Goal: Complete application form: Complete application form

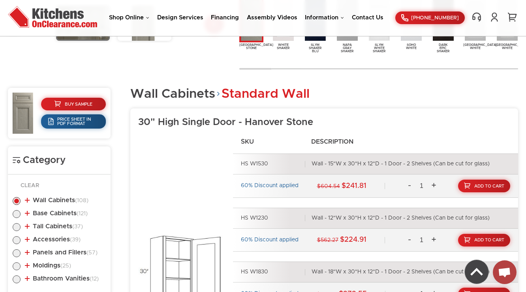
scroll to position [277, 0]
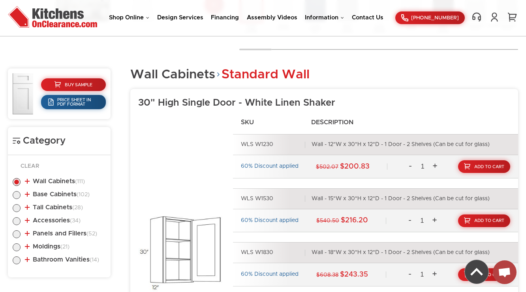
scroll to position [296, 0]
click at [70, 197] on li "Base Cabinets (102) Standard Base (26) Single Door Base" at bounding box center [59, 195] width 93 height 9
click at [74, 195] on link "Base Cabinets (102)" at bounding box center [57, 194] width 65 height 6
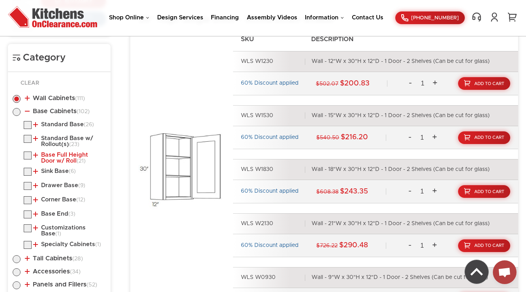
scroll to position [391, 0]
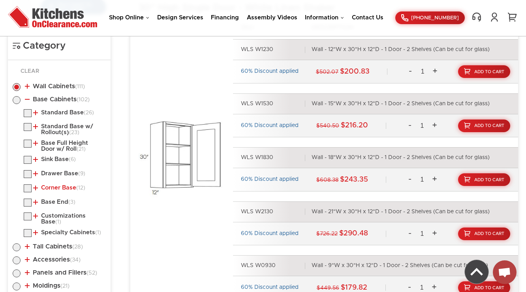
click at [54, 185] on link "Corner Base (12)" at bounding box center [59, 188] width 52 height 6
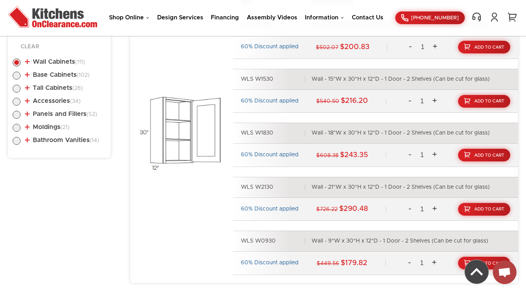
scroll to position [321, 0]
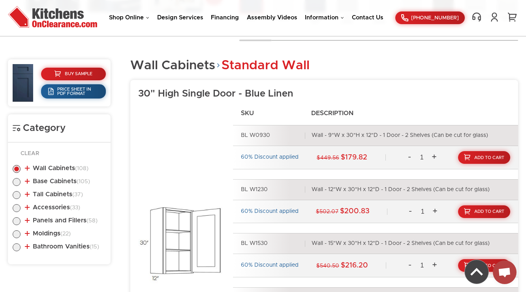
scroll to position [305, 0]
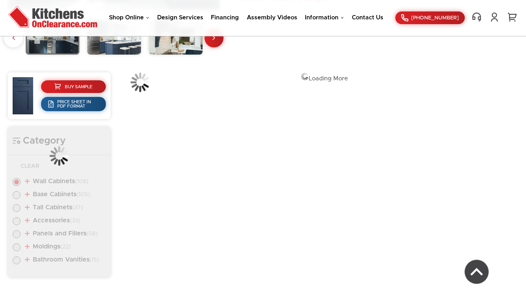
scroll to position [277, 0]
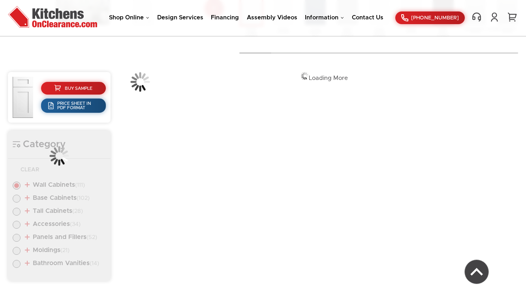
scroll to position [296, 0]
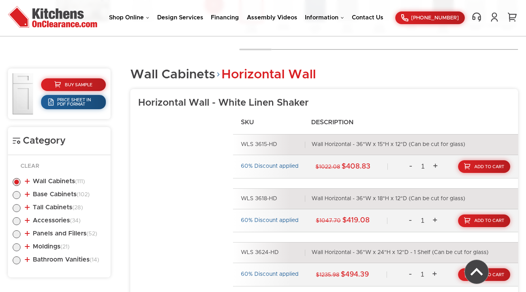
click at [66, 187] on ul "Wall Cabinets (111) Standard Wall (34) 30" High Single Door (29)" at bounding box center [59, 219] width 93 height 99
click at [69, 199] on ul "Wall Cabinets (111) Standard Wall (34) 30" High Single Door (29)" at bounding box center [59, 219] width 93 height 99
click at [68, 197] on li "Base Cabinets (102) Standard Base (26) Single Door Base" at bounding box center [59, 195] width 93 height 9
click at [68, 194] on link "Base Cabinets (102)" at bounding box center [57, 194] width 65 height 6
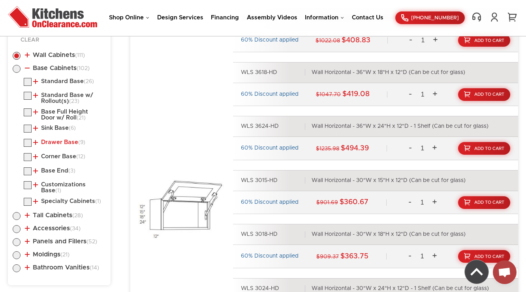
scroll to position [422, 0]
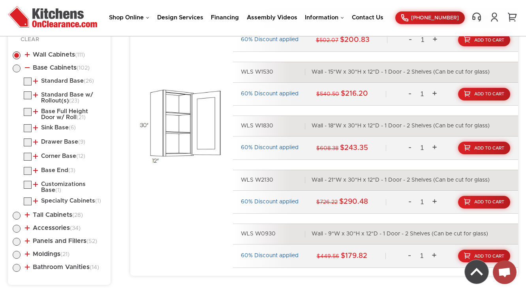
click at [46, 172] on li "Base End (3) Base End Cabinet Base End Straight Cabinet" at bounding box center [65, 172] width 82 height 10
click at [46, 171] on li "Base End (3) Base End Cabinet Base End Straight Cabinet" at bounding box center [65, 172] width 82 height 10
click at [47, 170] on link "Base End (3)" at bounding box center [54, 170] width 42 height 6
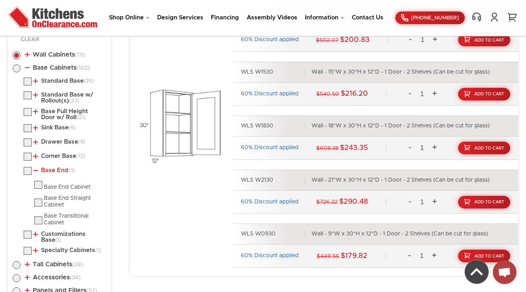
click at [47, 170] on link "Base End (3)" at bounding box center [54, 170] width 42 height 6
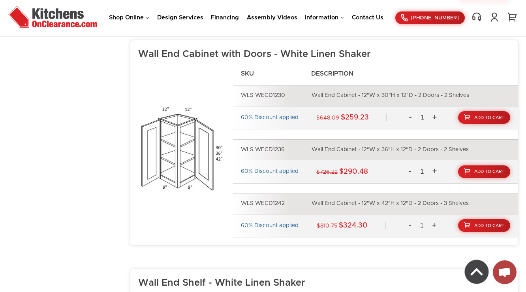
scroll to position [7137, 0]
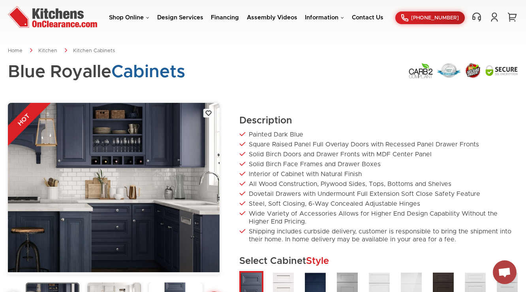
click at [219, 86] on div "Blue Royalle Cabinets" at bounding box center [263, 76] width 511 height 28
drag, startPoint x: 130, startPoint y: 156, endPoint x: 302, endPoint y: 122, distance: 174.8
click at [302, 122] on div "HOT Description Painted Dark Blue Square Raised Panel Full Overlay Doors with R…" at bounding box center [263, 226] width 511 height 246
drag, startPoint x: 92, startPoint y: 173, endPoint x: 163, endPoint y: 123, distance: 86.0
click at [162, 125] on img at bounding box center [114, 188] width 212 height 170
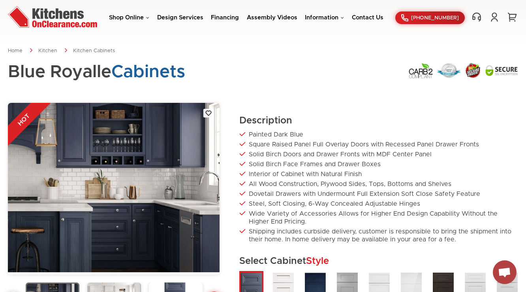
drag, startPoint x: 192, startPoint y: 73, endPoint x: 233, endPoint y: 71, distance: 41.1
click at [233, 69] on div "Blue Royalle Cabinets" at bounding box center [263, 76] width 511 height 28
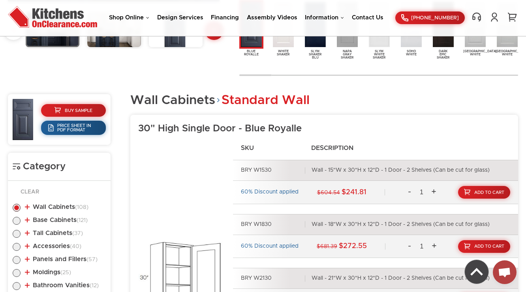
scroll to position [285, 0]
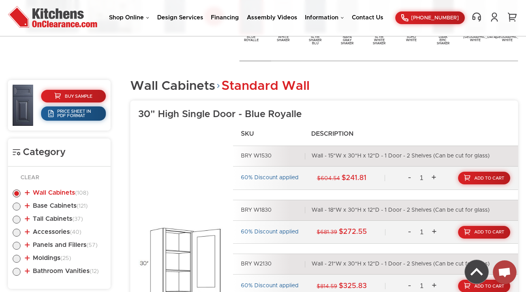
click at [66, 190] on link "Wall Cabinets (108)" at bounding box center [57, 192] width 64 height 6
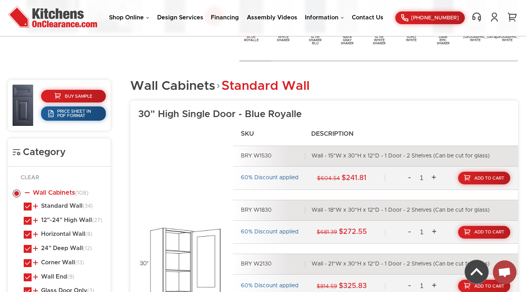
click at [76, 194] on span "(108)" at bounding box center [81, 193] width 13 height 6
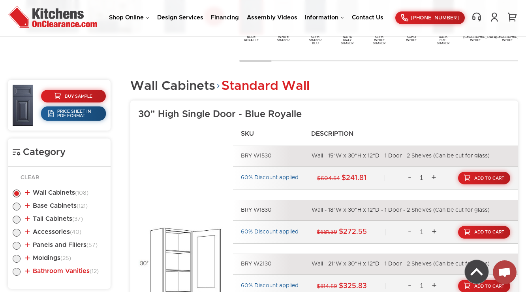
click at [72, 270] on link "Bathroom Vanities (12)" at bounding box center [62, 271] width 74 height 6
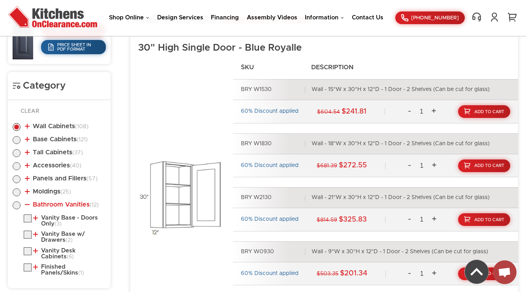
scroll to position [411, 0]
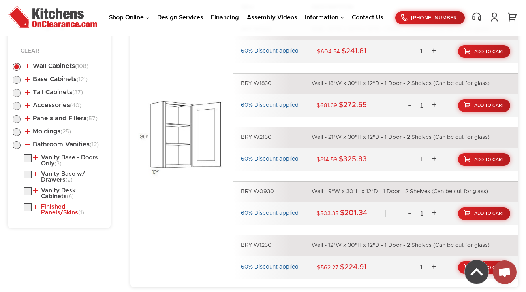
click at [80, 212] on span "(1)" at bounding box center [81, 213] width 6 height 6
click at [51, 196] on link "Vanity Desk Cabinets (6)" at bounding box center [68, 193] width 70 height 12
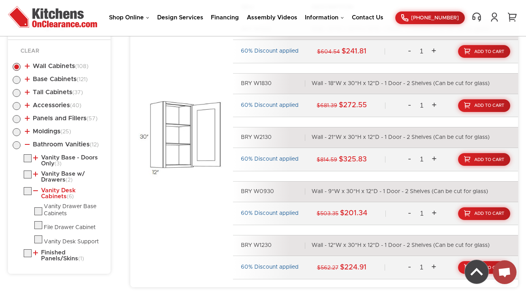
click at [60, 191] on link "Vanity Desk Cabinets (6)" at bounding box center [68, 193] width 70 height 12
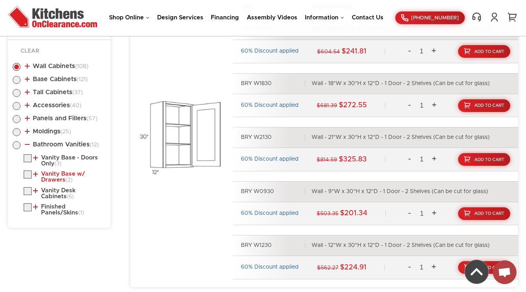
click at [63, 174] on link "Vanity Base w/ Drawers (2)" at bounding box center [68, 177] width 70 height 12
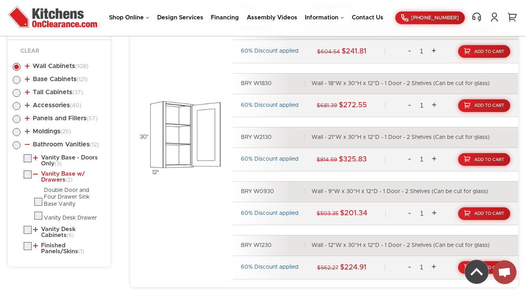
click at [63, 174] on link "Vanity Base w/ Drawers (2)" at bounding box center [68, 177] width 70 height 12
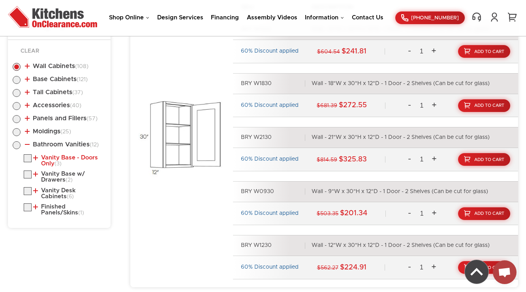
click at [63, 160] on link "Vanity Base - Doors Only (3)" at bounding box center [68, 161] width 70 height 12
click at [51, 141] on link "Bathroom Vanities (12)" at bounding box center [62, 144] width 74 height 6
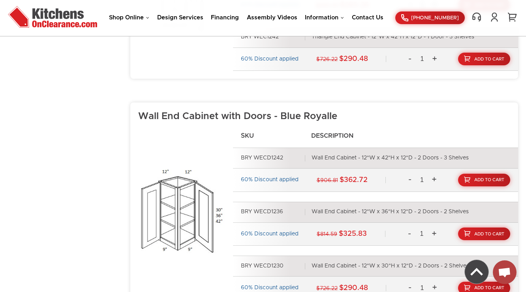
scroll to position [6917, 0]
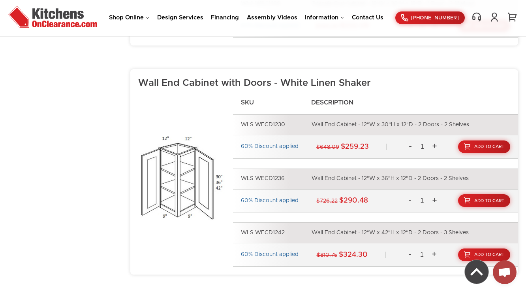
scroll to position [5757, 0]
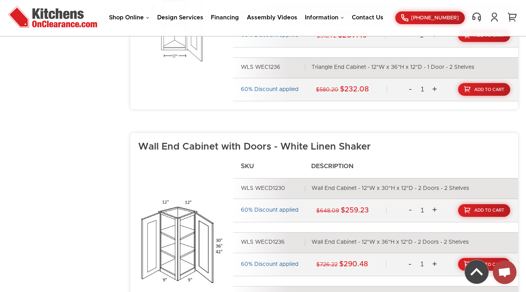
drag, startPoint x: 287, startPoint y: 176, endPoint x: 255, endPoint y: 177, distance: 32.0
click at [255, 185] on div "WLS WECD1230" at bounding box center [273, 188] width 64 height 7
copy div "WECD1230"
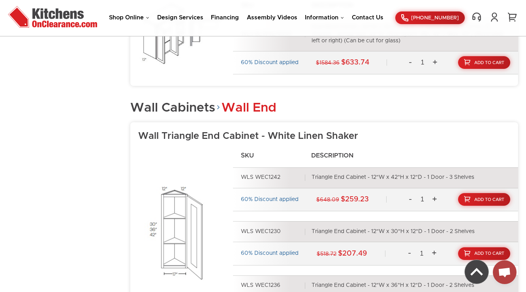
scroll to position [8638, 0]
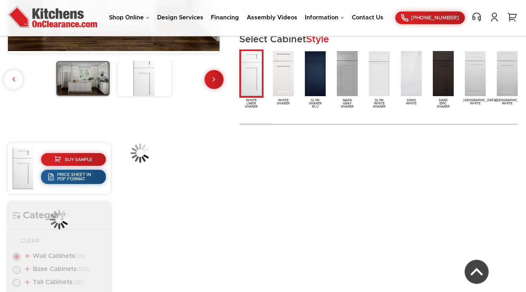
scroll to position [296, 0]
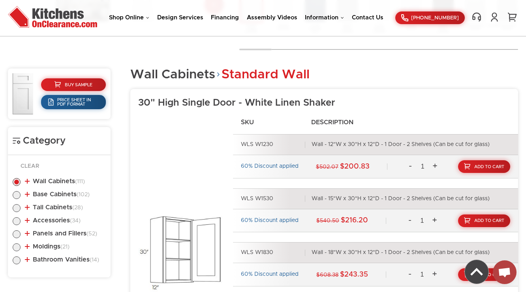
click at [47, 183] on li "Wall Cabinets (111) Standard Wall (34) 30" High Single Door (29)" at bounding box center [59, 182] width 93 height 9
click at [62, 183] on link "Wall Cabinets (111)" at bounding box center [55, 181] width 60 height 6
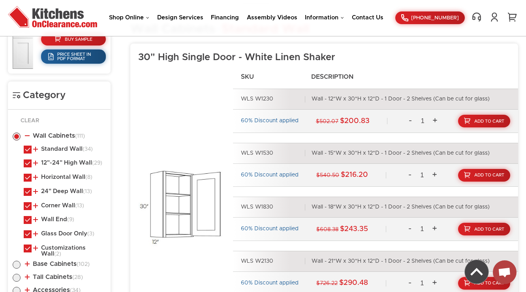
scroll to position [391, 0]
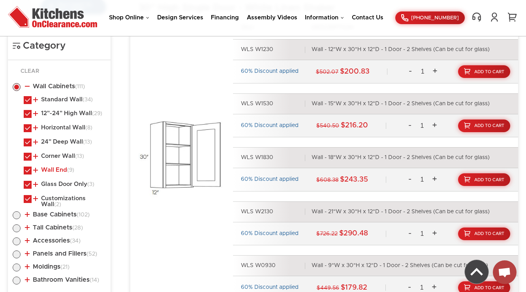
click at [47, 172] on link "Wall End (9)" at bounding box center [53, 170] width 41 height 6
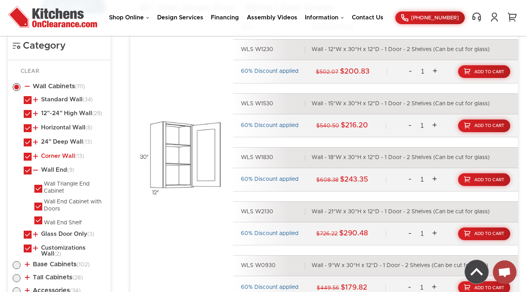
click at [53, 158] on link "Corner Wall (13)" at bounding box center [58, 156] width 51 height 6
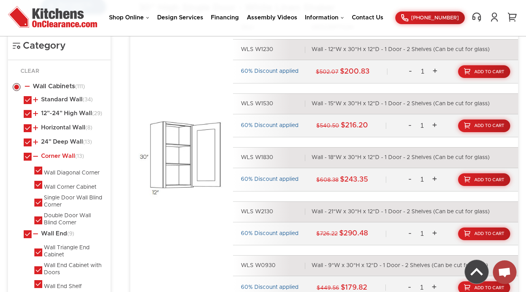
click at [53, 158] on link "Corner Wall (13)" at bounding box center [58, 156] width 51 height 6
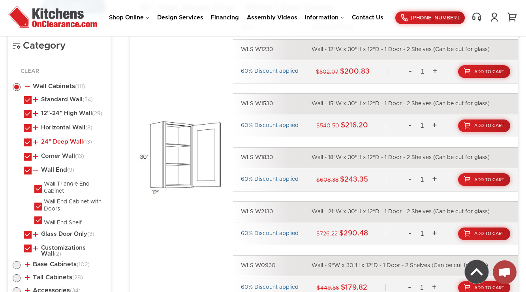
click at [60, 145] on link "24" Deep Wall (13)" at bounding box center [62, 142] width 59 height 6
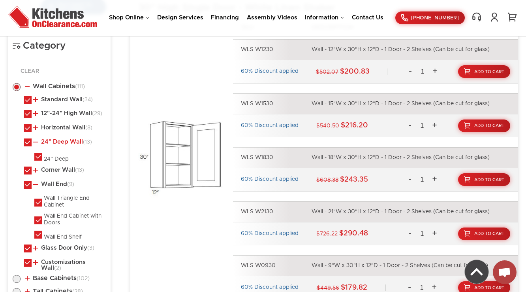
click at [60, 145] on link "24" Deep Wall (13)" at bounding box center [62, 142] width 59 height 6
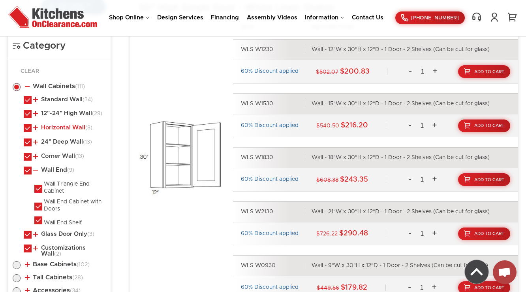
click at [63, 131] on link "Horizontal Wall (8)" at bounding box center [62, 127] width 59 height 6
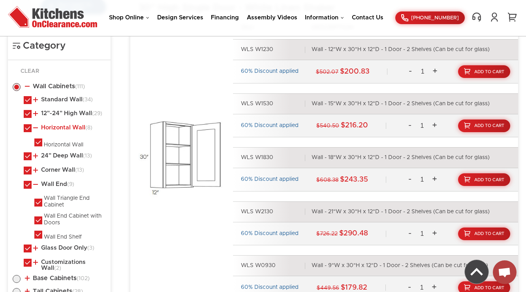
click at [63, 131] on link "Horizontal Wall (8)" at bounding box center [62, 127] width 59 height 6
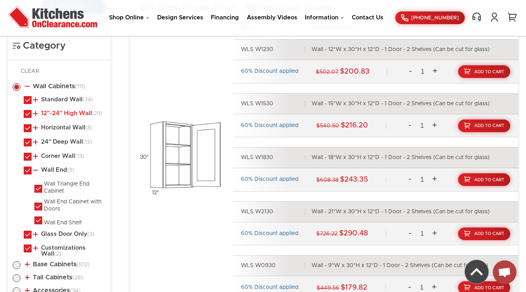
click at [64, 117] on link "12"-24" High Wall (29)" at bounding box center [67, 113] width 69 height 6
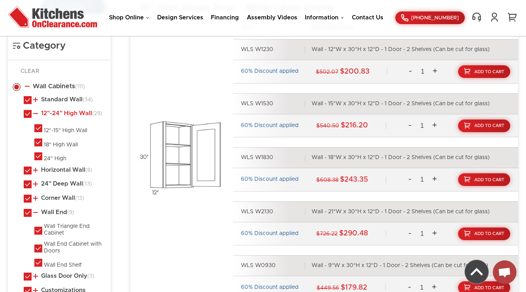
click at [66, 115] on link "12"-24" High Wall (29)" at bounding box center [67, 113] width 69 height 6
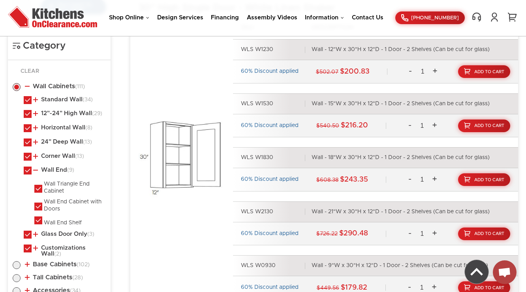
click at [49, 90] on li "Wall Cabinets (111) Standard Wall (34) 30" High Single Door (29)" at bounding box center [59, 170] width 93 height 174
click at [50, 87] on link "Wall Cabinets (111)" at bounding box center [55, 86] width 60 height 6
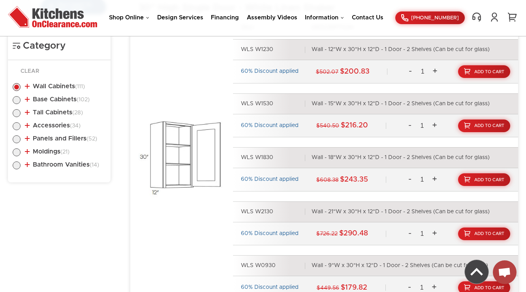
click at [16, 100] on label at bounding box center [17, 102] width 8 height 6
radio input "true"
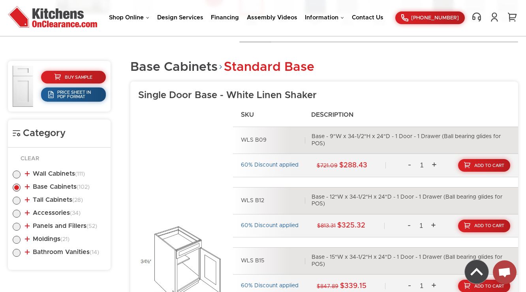
scroll to position [372, 0]
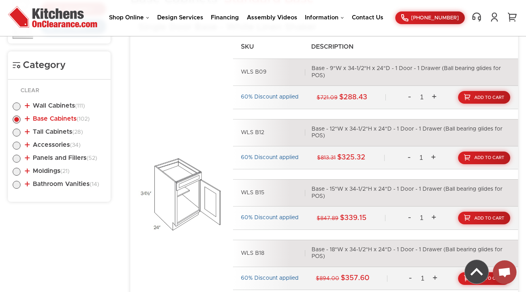
click at [68, 115] on link "Base Cabinets (102)" at bounding box center [57, 118] width 65 height 6
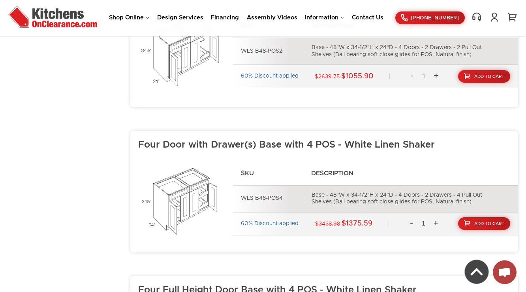
scroll to position [3849, 0]
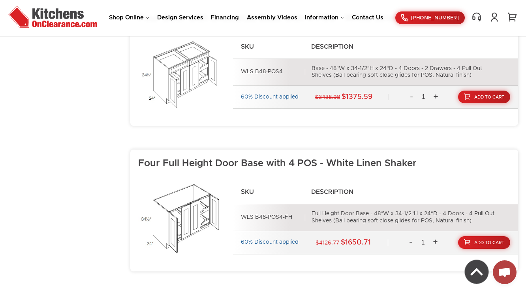
click at [210, 149] on div "Four Full Height Door Base with 4 POS - White Linen Shaker SKU Description WLS …" at bounding box center [324, 210] width 388 height 122
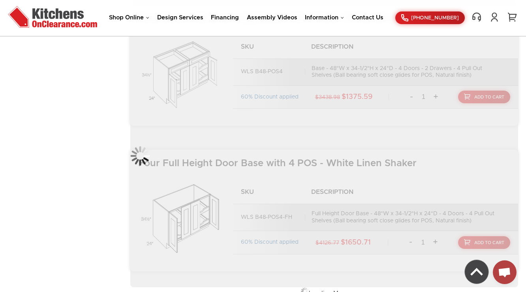
scroll to position [3653, 0]
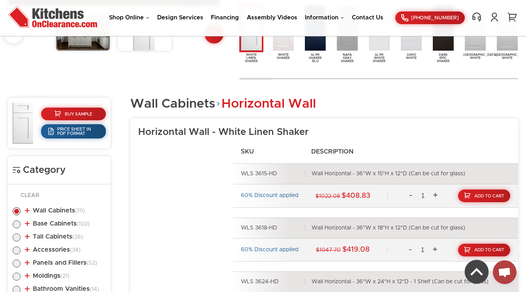
scroll to position [425, 0]
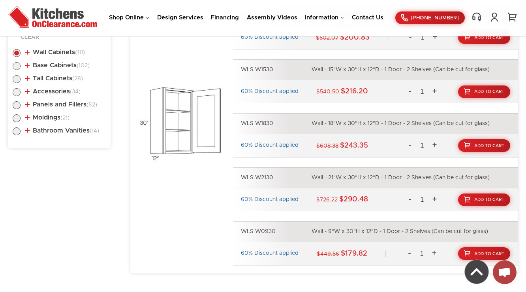
click at [15, 67] on label at bounding box center [17, 68] width 8 height 6
radio input "true"
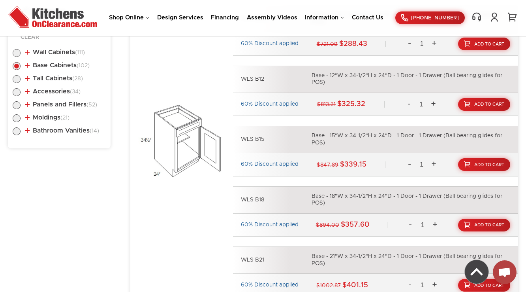
click at [60, 66] on link "Base Cabinets (102)" at bounding box center [57, 65] width 65 height 6
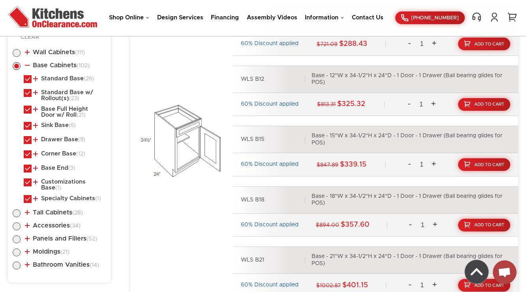
click at [26, 78] on label at bounding box center [28, 81] width 8 height 6
checkbox input "false"
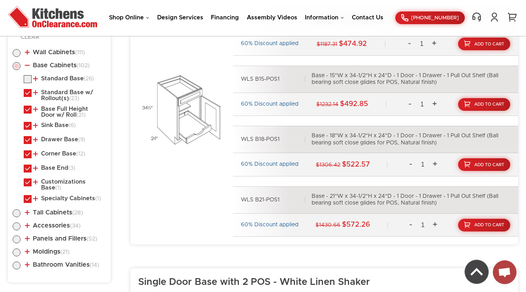
click at [28, 93] on label at bounding box center [28, 95] width 8 height 6
checkbox input "false"
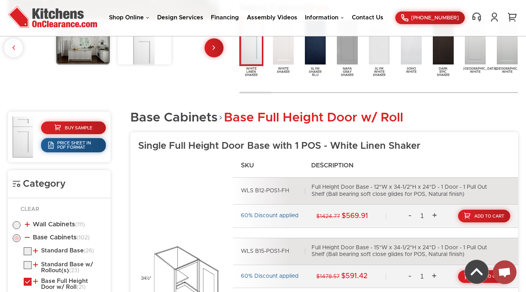
scroll to position [443, 0]
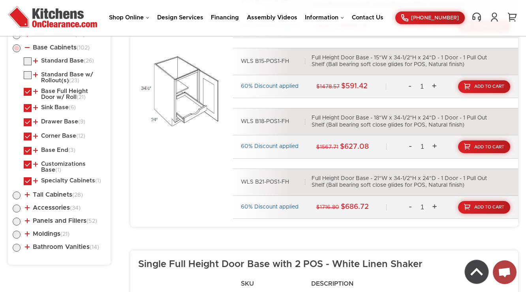
click at [25, 91] on label at bounding box center [28, 94] width 8 height 6
checkbox input "false"
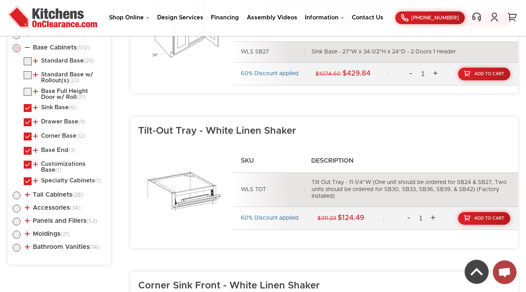
click at [27, 107] on label at bounding box center [28, 110] width 8 height 6
checkbox input "false"
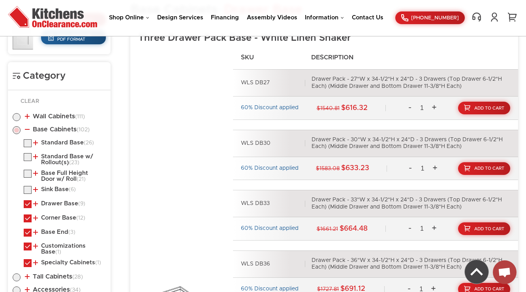
scroll to position [348, 0]
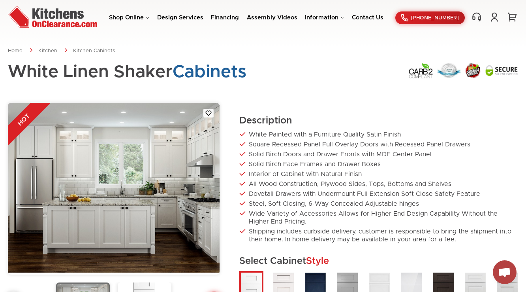
drag, startPoint x: 95, startPoint y: 177, endPoint x: 277, endPoint y: 92, distance: 200.5
drag, startPoint x: 170, startPoint y: 175, endPoint x: 178, endPoint y: 181, distance: 9.3
click at [178, 181] on img at bounding box center [114, 188] width 212 height 170
click at [88, 211] on img at bounding box center [114, 188] width 212 height 170
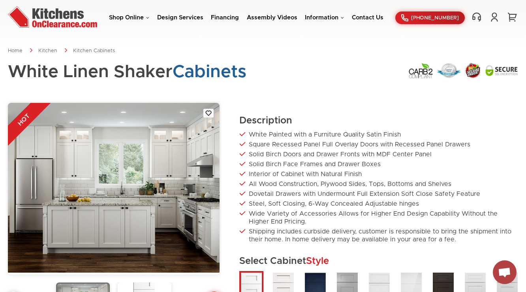
drag, startPoint x: 259, startPoint y: 68, endPoint x: 256, endPoint y: 71, distance: 4.5
click at [256, 71] on div "White Linen Shaker Cabinets" at bounding box center [263, 76] width 511 height 28
click at [246, 79] on span "Cabinets" at bounding box center [210, 71] width 74 height 17
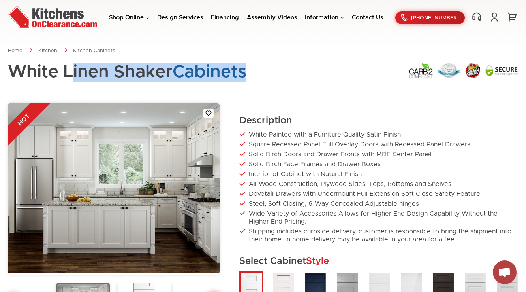
drag, startPoint x: 100, startPoint y: 70, endPoint x: 286, endPoint y: 68, distance: 185.8
click at [286, 68] on div "White Linen Shaker Cabinets" at bounding box center [263, 76] width 511 height 28
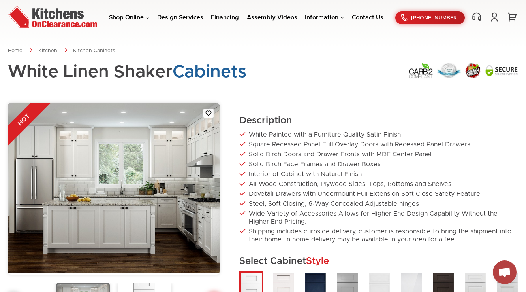
drag, startPoint x: 229, startPoint y: 80, endPoint x: 310, endPoint y: 89, distance: 81.5
click at [310, 89] on div "White Linen Shaker Cabinets" at bounding box center [263, 76] width 511 height 28
drag, startPoint x: 147, startPoint y: 160, endPoint x: 286, endPoint y: 169, distance: 139.0
click at [286, 169] on div "HOT Description White Painted with a Furniture Quality Satin Finish Square Rece…" at bounding box center [263, 226] width 511 height 246
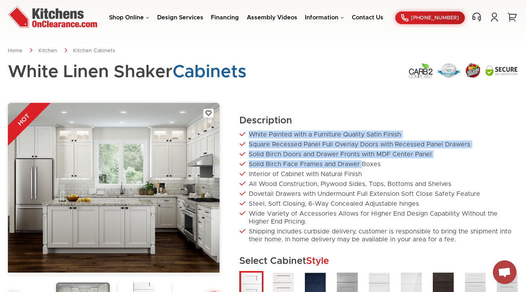
drag, startPoint x: 247, startPoint y: 129, endPoint x: 360, endPoint y: 161, distance: 118.0
click at [361, 166] on div "Description White Painted with a Furniture Quality Satin Finish Square Recessed…" at bounding box center [379, 226] width 279 height 246
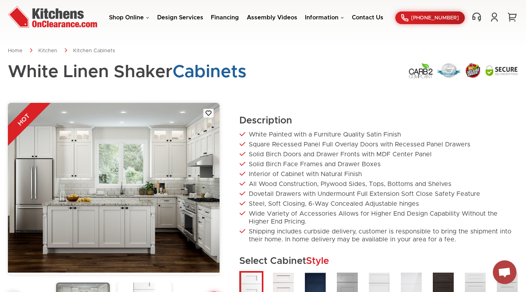
click at [345, 104] on div "Description White Painted with a Furniture Quality Satin Finish Square Recessed…" at bounding box center [379, 226] width 279 height 246
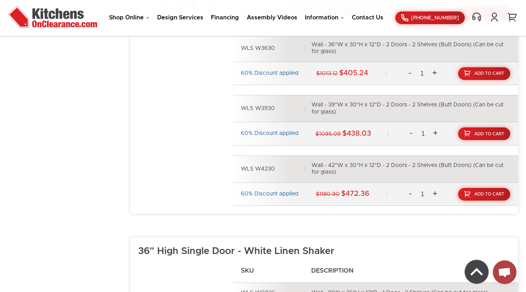
scroll to position [1043, 0]
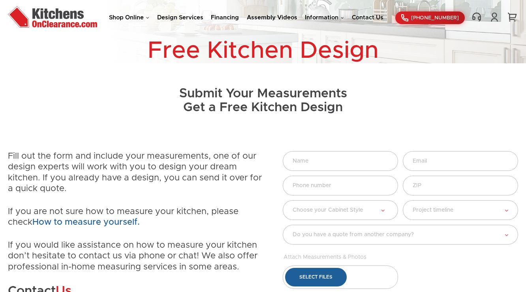
scroll to position [63, 0]
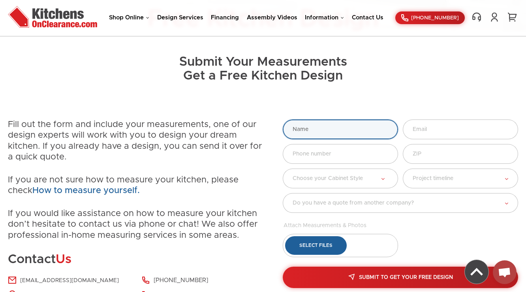
click at [314, 123] on input "text" at bounding box center [340, 129] width 115 height 20
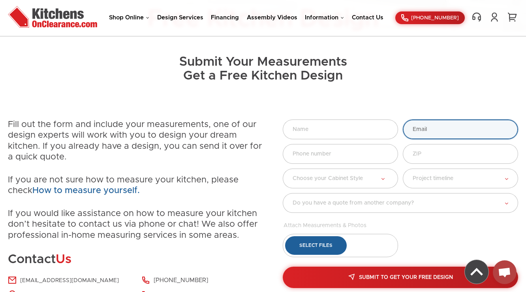
drag, startPoint x: 430, startPoint y: 132, endPoint x: 419, endPoint y: 136, distance: 11.4
click at [430, 132] on input "text" at bounding box center [460, 129] width 115 height 20
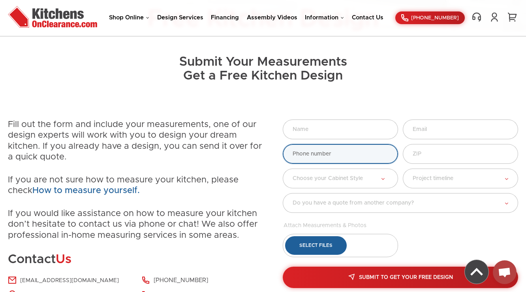
click at [330, 157] on input "text" at bounding box center [340, 154] width 115 height 20
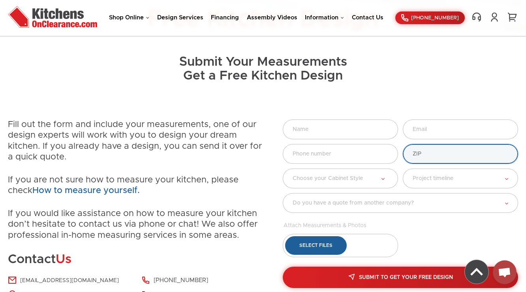
click at [428, 148] on input "text" at bounding box center [460, 154] width 115 height 20
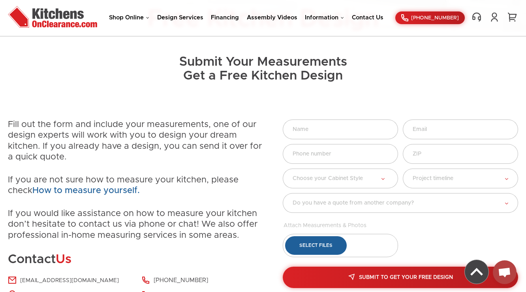
click at [345, 164] on div at bounding box center [400, 156] width 247 height 25
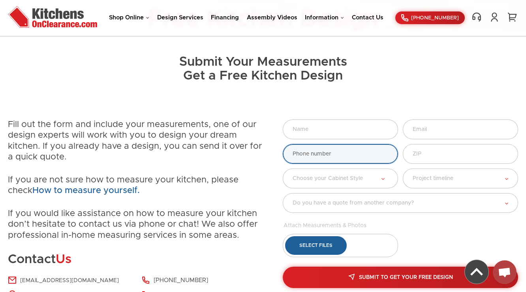
click at [347, 158] on input "text" at bounding box center [340, 154] width 115 height 20
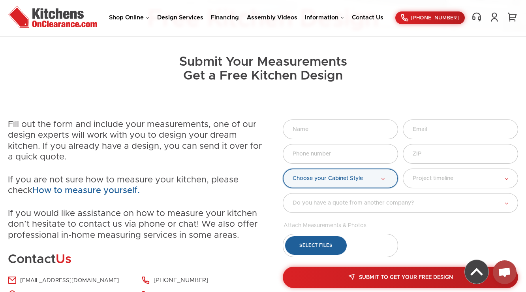
click at [337, 185] on select "Choose your Cabinet Style Option 1 Option 2 Option 3..." at bounding box center [340, 178] width 115 height 20
click at [283, 168] on select "Choose your Cabinet Style Option 1 Option 2 Option 3..." at bounding box center [340, 178] width 115 height 20
click at [388, 174] on select "Choose your Cabinet Style Option 1 Option 2 Option 3..." at bounding box center [340, 178] width 115 height 20
select select "Option 3..."
click at [283, 168] on select "Choose your Cabinet Style Option 1 Option 2 Option 3..." at bounding box center [340, 178] width 115 height 20
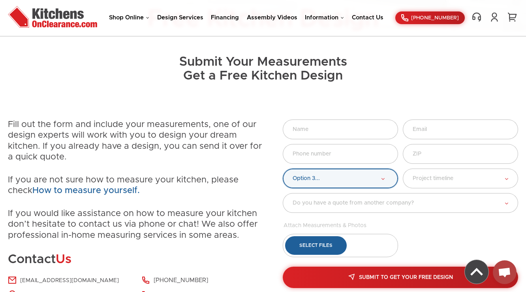
click at [357, 176] on select "Choose your Cabinet Style Option 1 Option 2 Option 3..." at bounding box center [340, 178] width 115 height 20
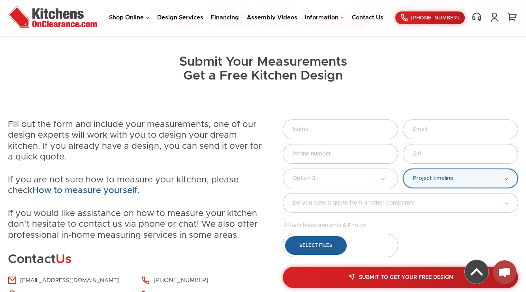
click at [418, 177] on select "Project timeline Option 1 Option 2 Option 3..." at bounding box center [460, 178] width 115 height 20
select select "Option 1"
click at [403, 168] on select "Project timeline Option 1 Option 2 Option 3..." at bounding box center [460, 178] width 115 height 20
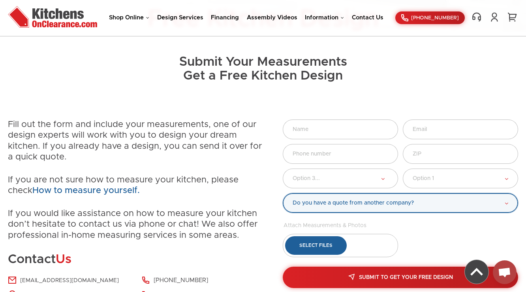
click at [376, 198] on select "Do you have a quote from another company? Yes No" at bounding box center [401, 203] width 236 height 20
select select "No"
click at [283, 193] on select "Do you have a quote from another company? Yes No" at bounding box center [401, 203] width 236 height 20
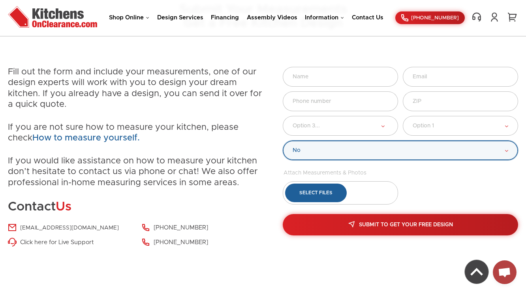
scroll to position [95, 0]
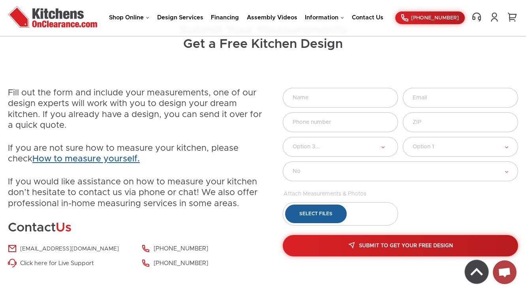
click at [82, 158] on link "How to measure yourself." at bounding box center [85, 159] width 107 height 9
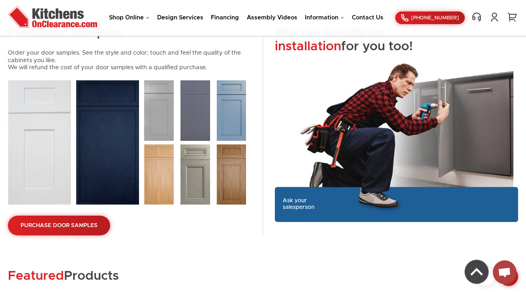
scroll to position [1265, 0]
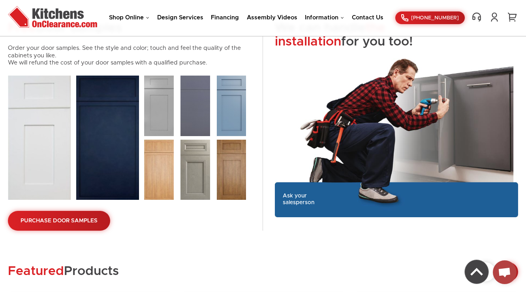
click at [105, 128] on img at bounding box center [107, 137] width 63 height 124
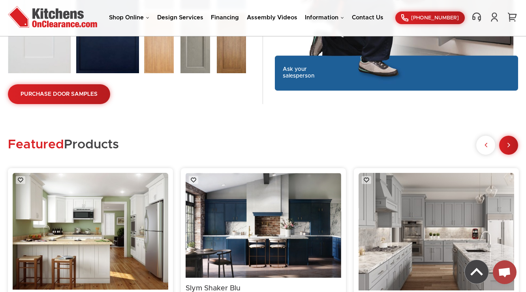
scroll to position [1454, 0]
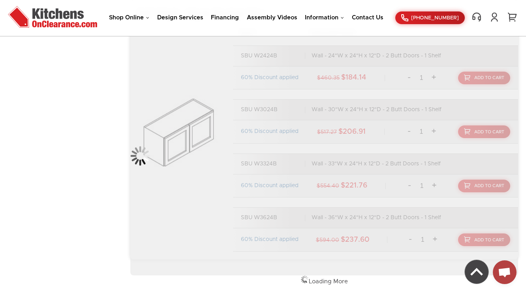
scroll to position [3417, 0]
